Goal: Information Seeking & Learning: Learn about a topic

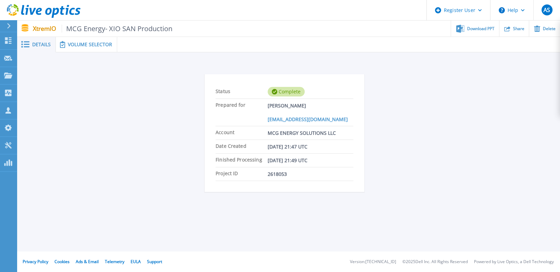
click at [90, 43] on span "Volume Selector" at bounding box center [90, 44] width 44 height 5
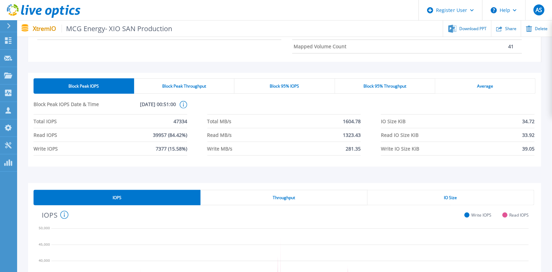
scroll to position [152, 0]
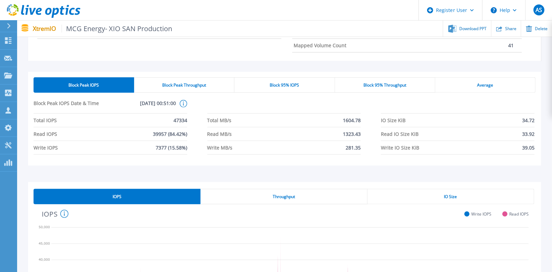
click at [311, 82] on div "Block 95% IOPS" at bounding box center [285, 84] width 100 height 15
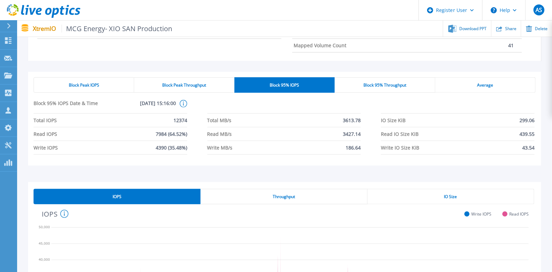
click at [505, 90] on div "Average" at bounding box center [486, 84] width 100 height 15
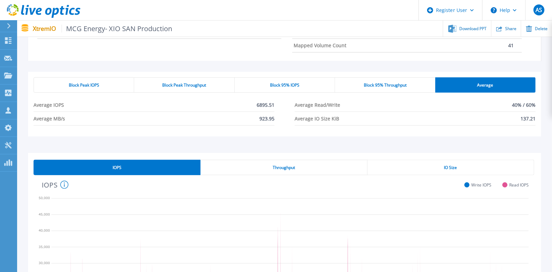
click at [105, 87] on div "Block Peak IOPS" at bounding box center [84, 84] width 101 height 15
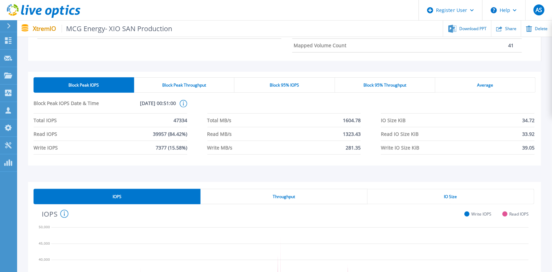
click at [313, 88] on div "Block 95% IOPS" at bounding box center [285, 84] width 100 height 15
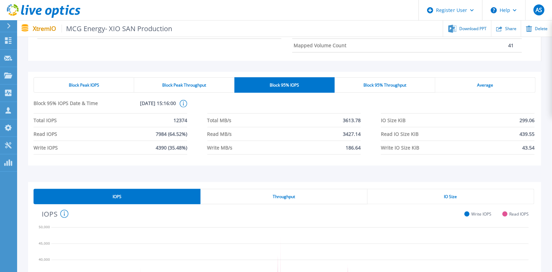
click at [119, 88] on div "Block Peak IOPS" at bounding box center [84, 84] width 101 height 15
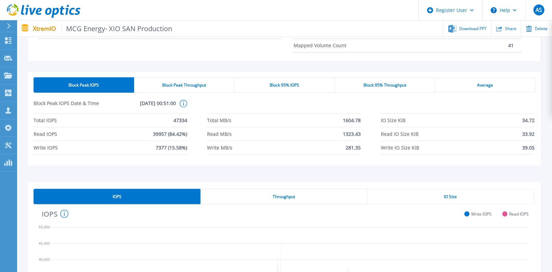
click at [305, 79] on div "Block 95% IOPS" at bounding box center [285, 84] width 100 height 15
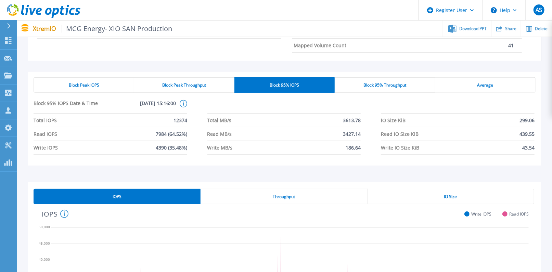
click at [110, 85] on div "Block Peak IOPS" at bounding box center [84, 84] width 101 height 15
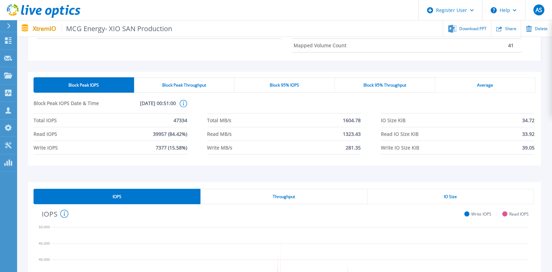
click at [294, 83] on span "Block 95% IOPS" at bounding box center [284, 85] width 29 height 5
